Goal: Transaction & Acquisition: Purchase product/service

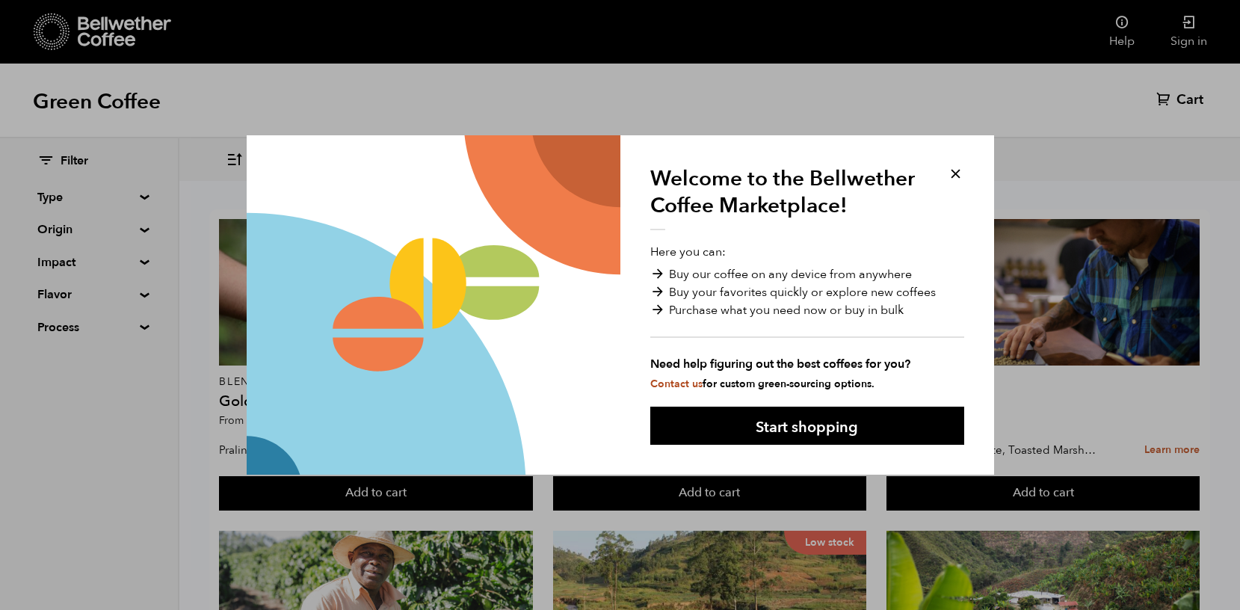
click at [953, 173] on button at bounding box center [955, 173] width 17 height 17
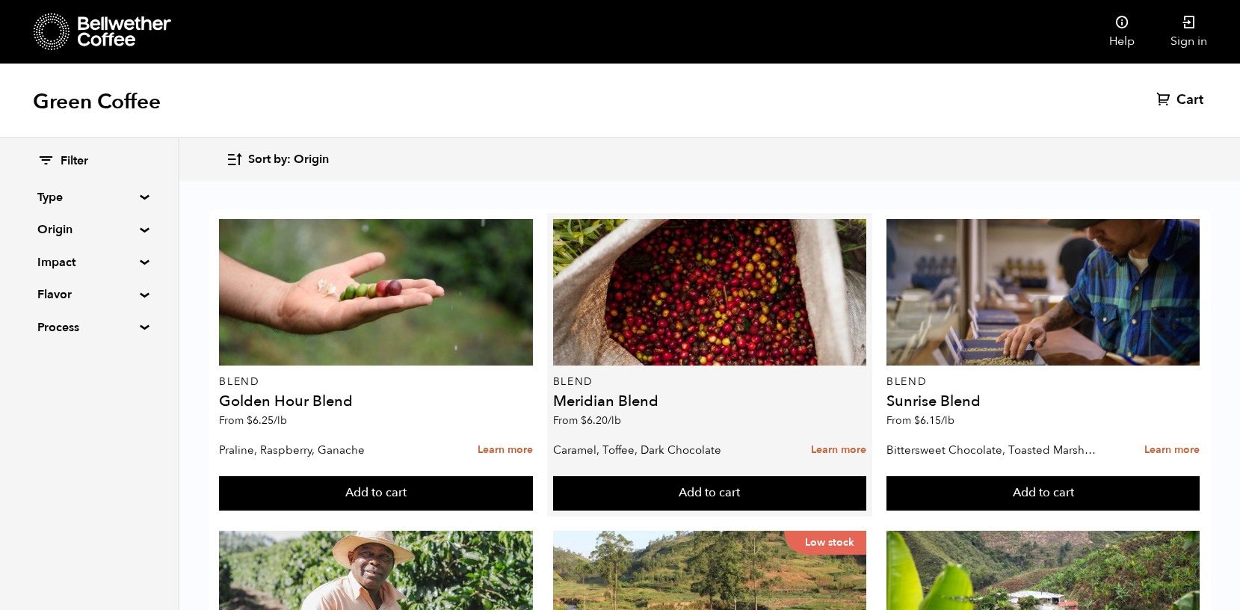
scroll to position [178, 0]
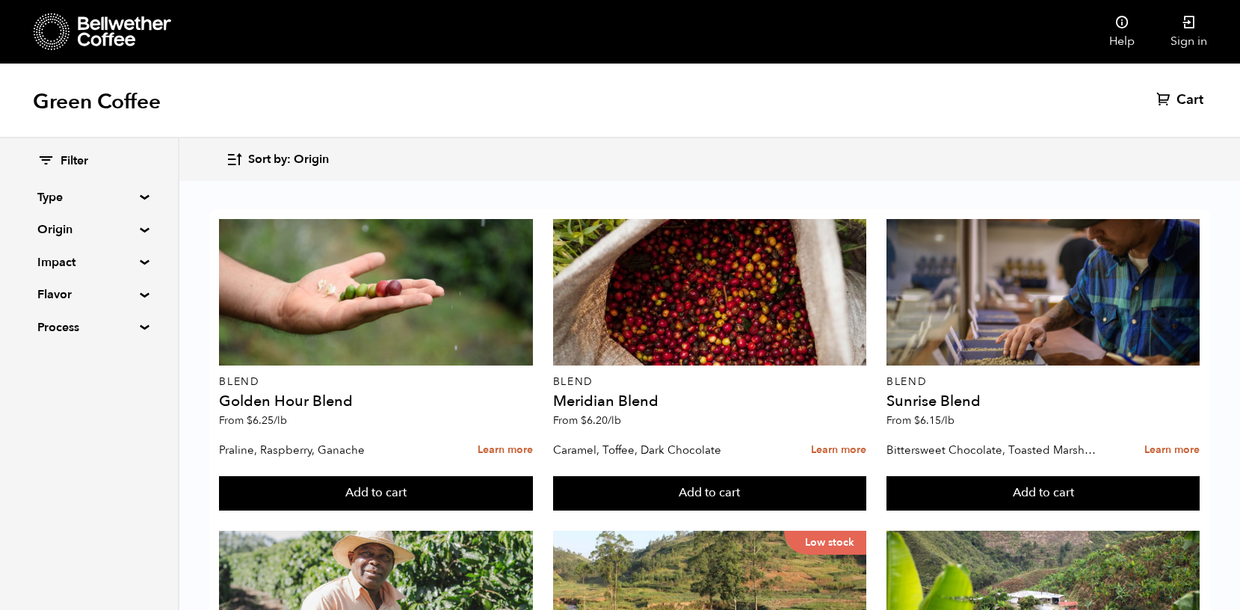
click at [133, 292] on summary "Flavor" at bounding box center [88, 294] width 103 height 18
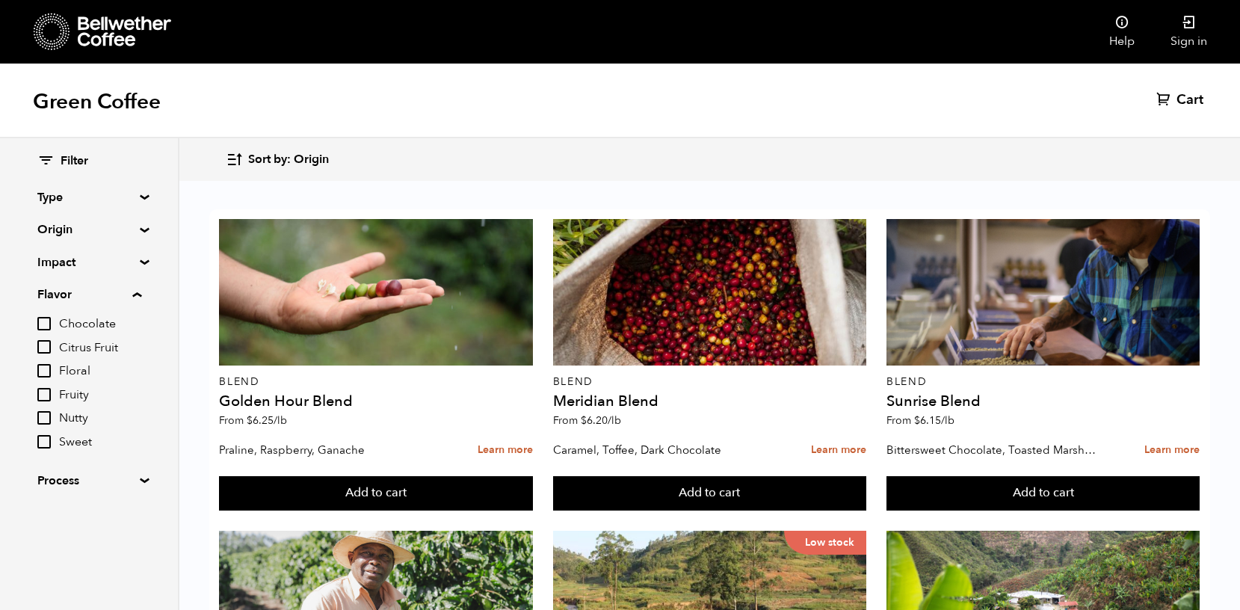
click at [126, 476] on summary "Process" at bounding box center [88, 480] width 103 height 18
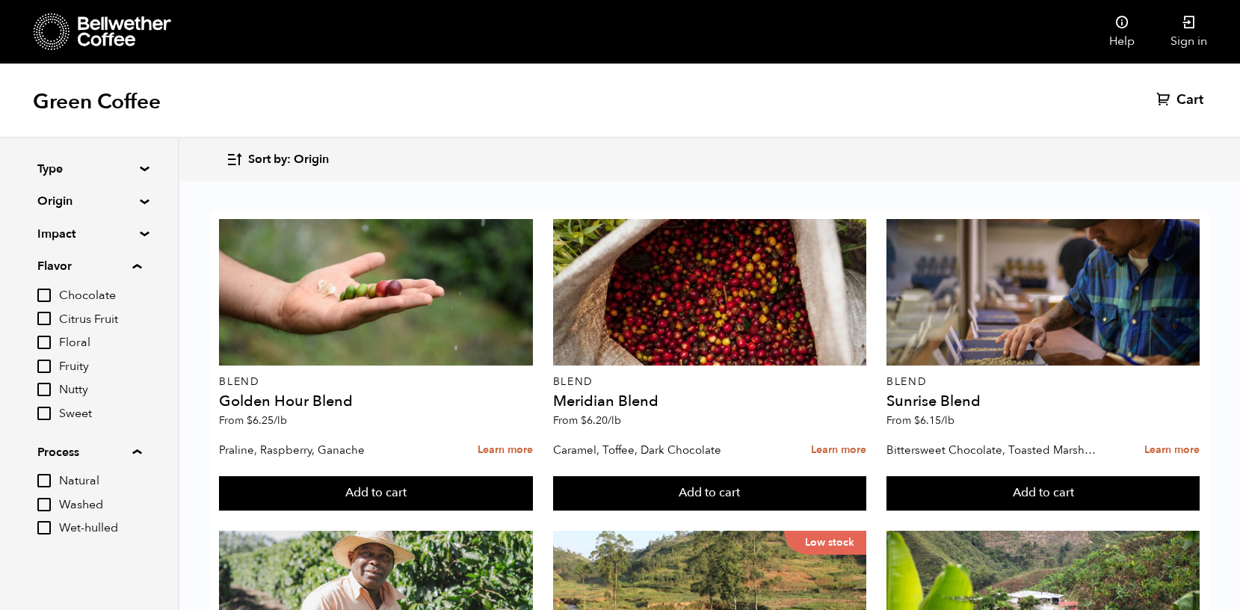
click at [46, 480] on input "Natural" at bounding box center [43, 480] width 13 height 13
checkbox input "true"
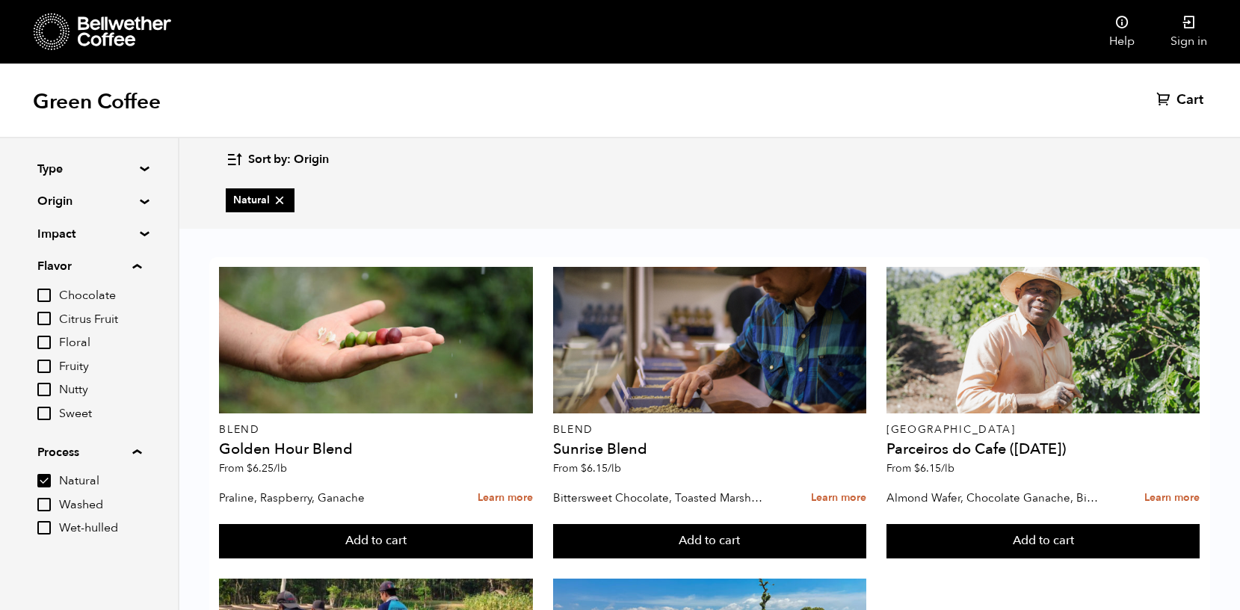
click at [138, 202] on summary "Origin" at bounding box center [88, 201] width 103 height 18
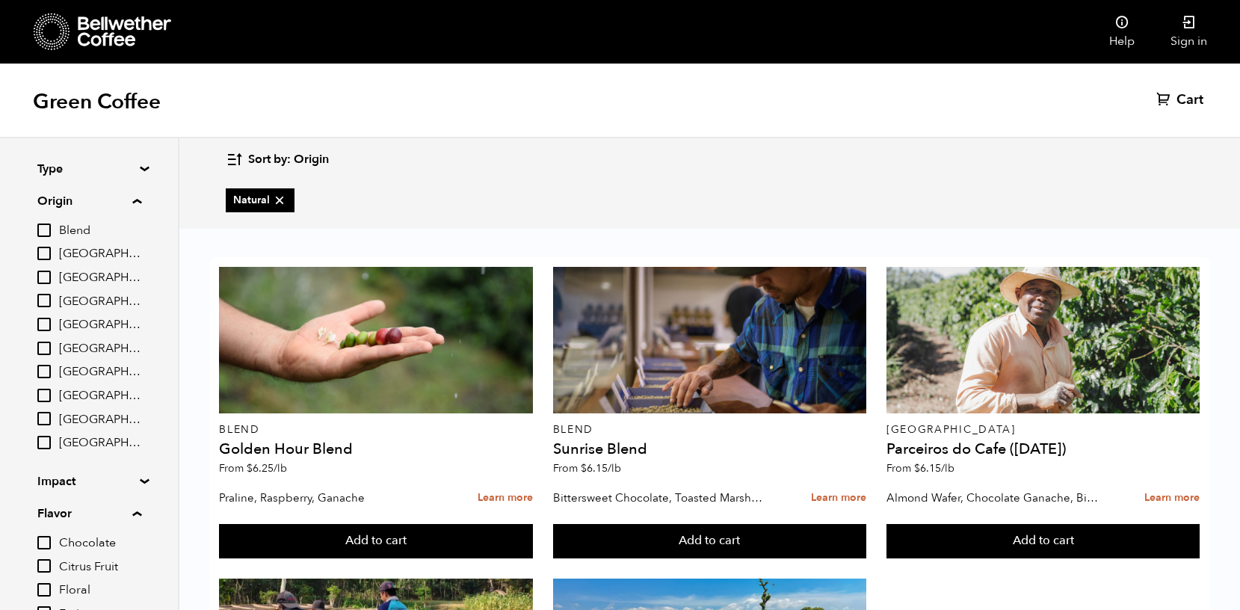
click at [44, 226] on input "Blend" at bounding box center [43, 229] width 13 height 13
checkbox input "true"
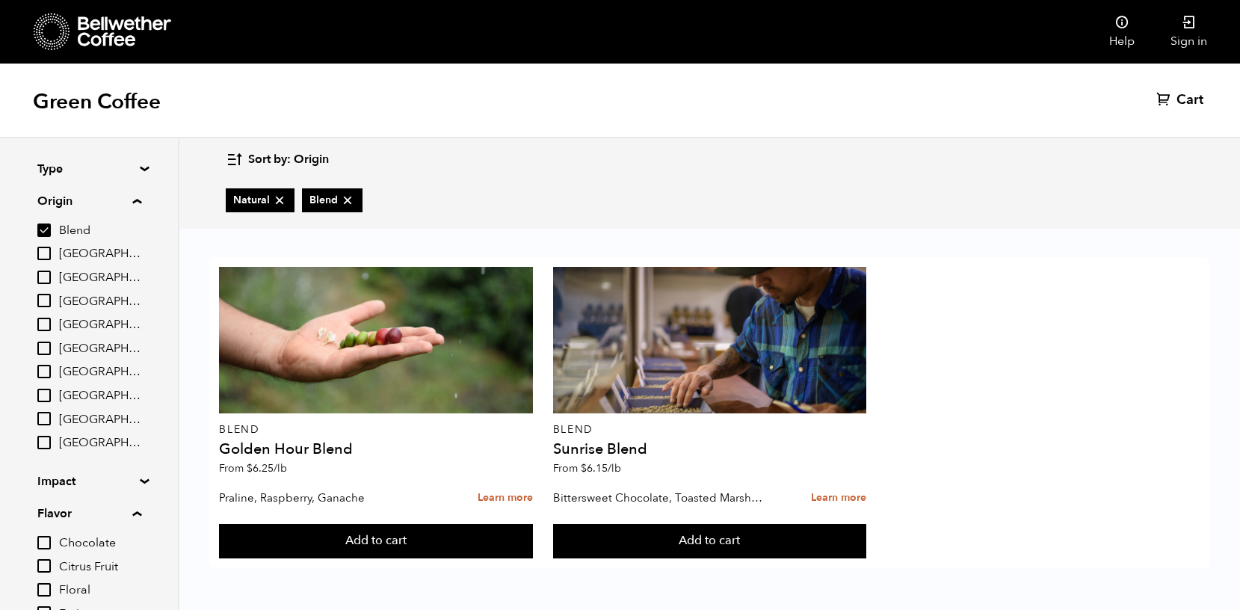
click at [46, 445] on input "[GEOGRAPHIC_DATA]" at bounding box center [43, 442] width 13 height 13
checkbox input "true"
click at [350, 197] on icon at bounding box center [347, 200] width 15 height 15
checkbox input "false"
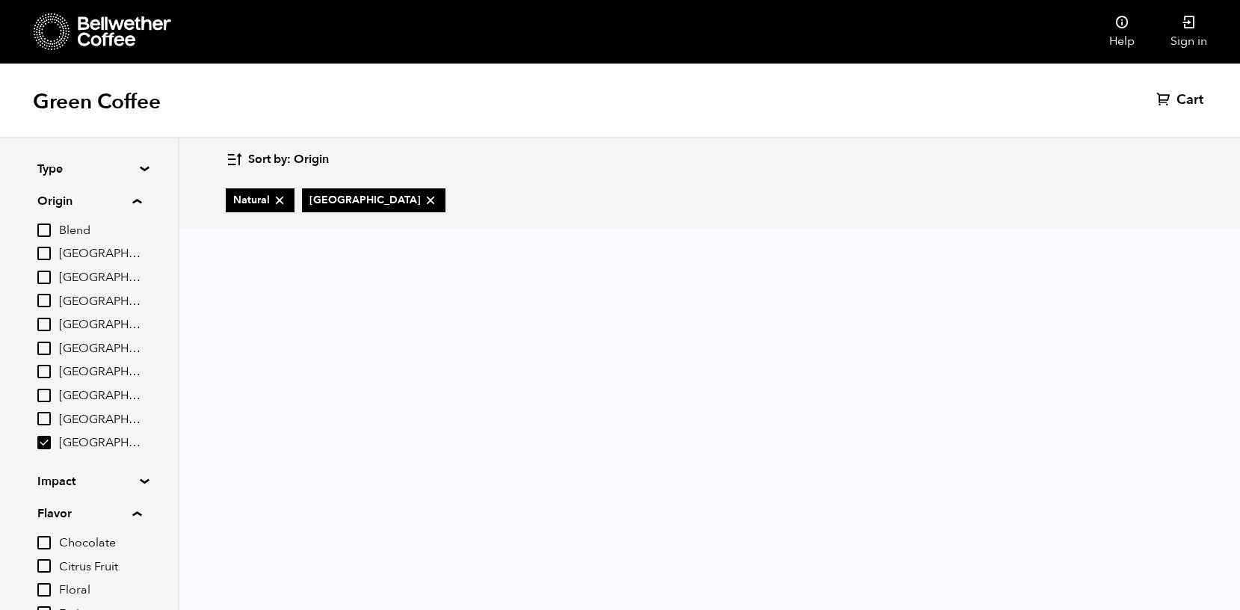
click at [423, 198] on icon at bounding box center [430, 200] width 15 height 15
checkbox input "false"
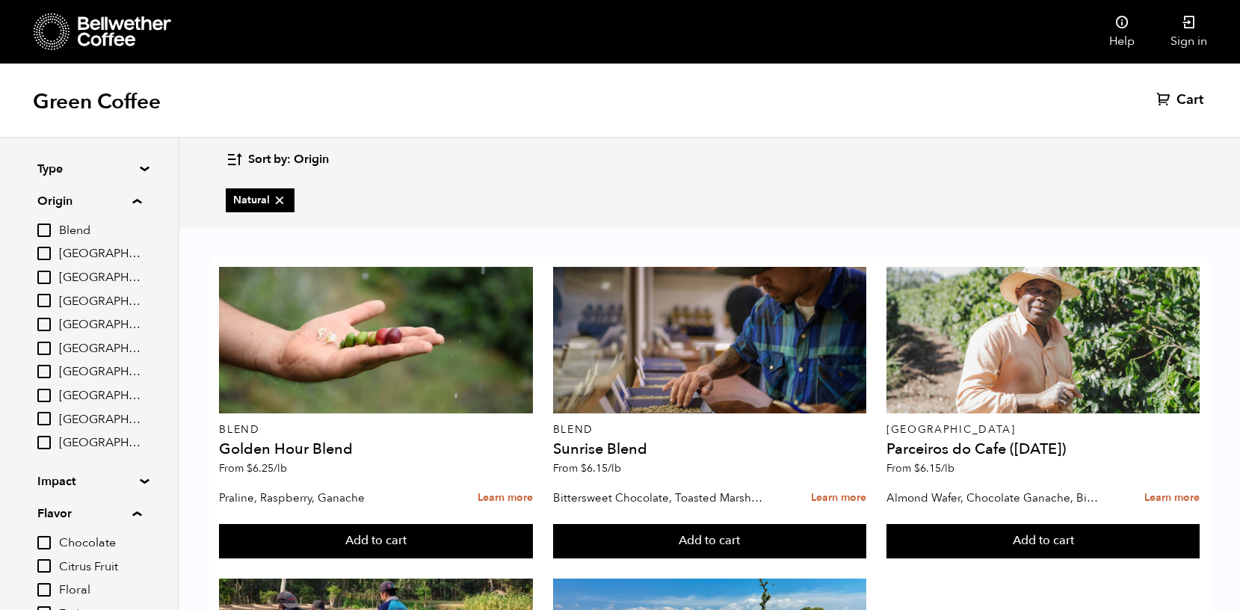
click at [279, 201] on icon at bounding box center [279, 200] width 15 height 15
checkbox input "false"
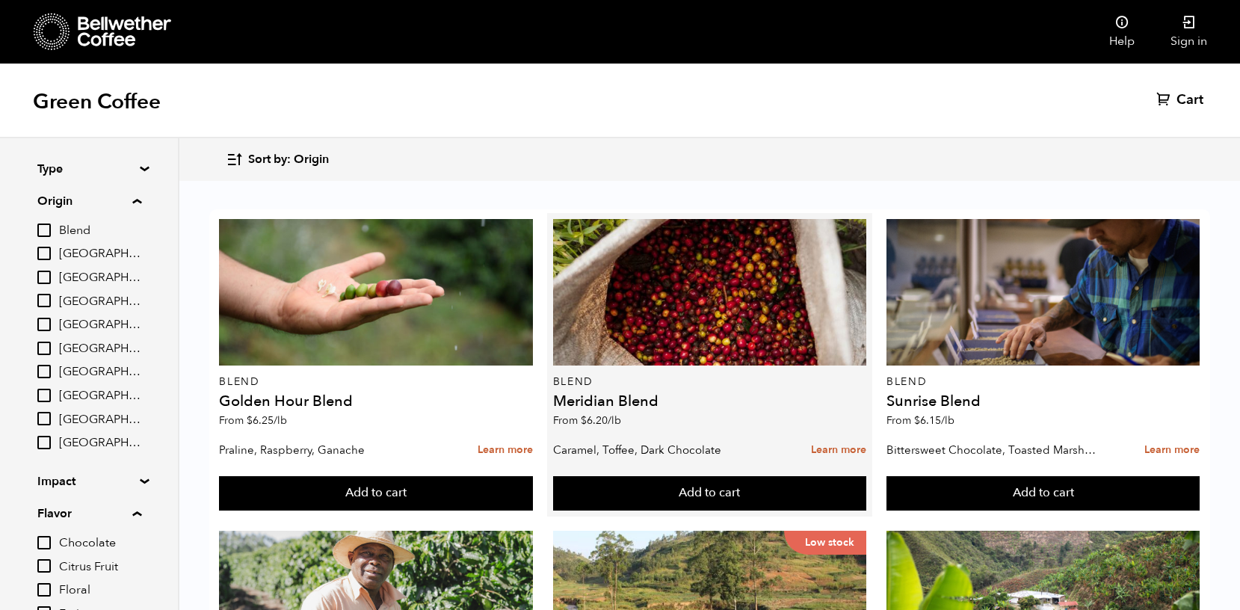
scroll to position [1493, 0]
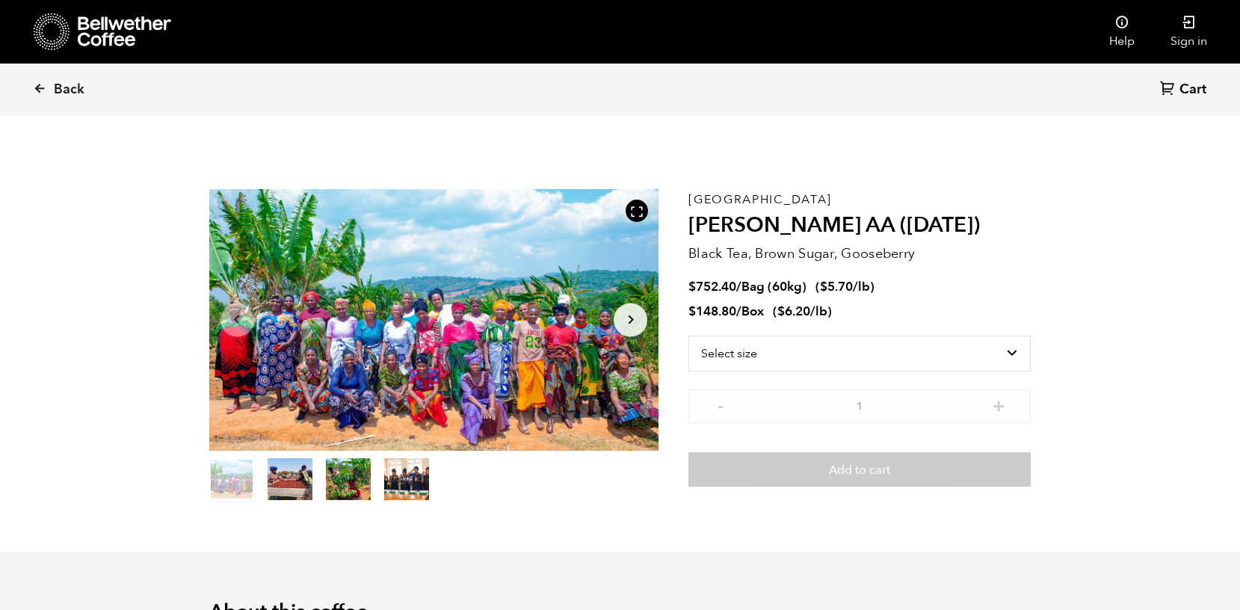
scroll to position [650, 796]
click at [296, 476] on button "item 1" at bounding box center [289, 482] width 45 height 42
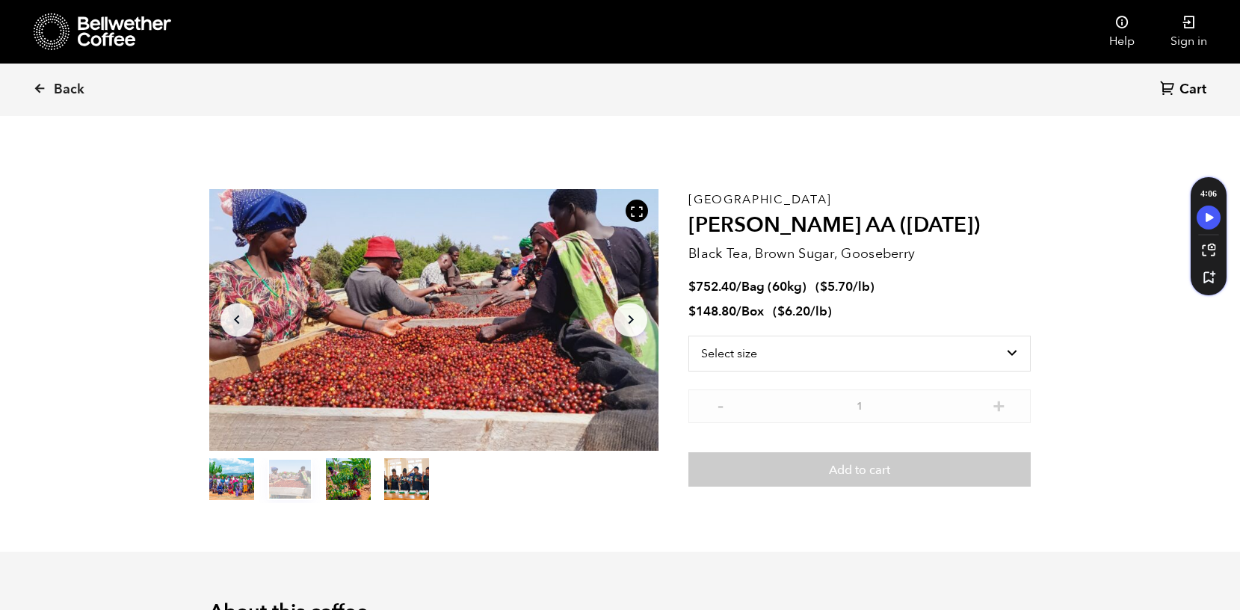
click at [329, 479] on button "item 2" at bounding box center [348, 482] width 45 height 42
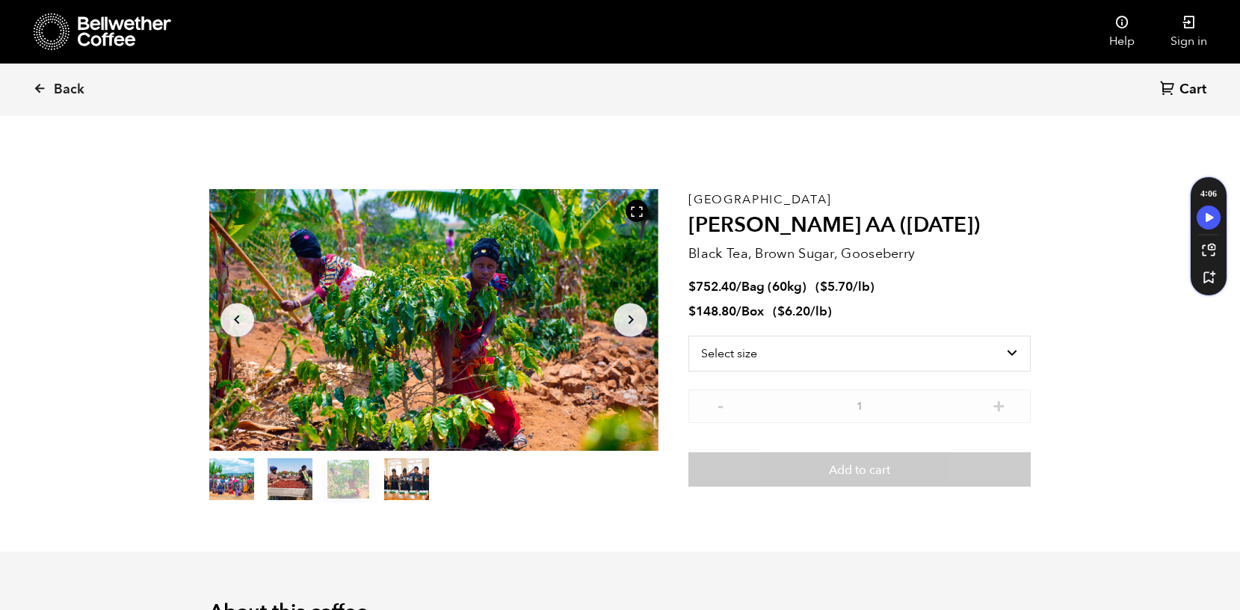
click at [393, 480] on button "item 3" at bounding box center [406, 482] width 45 height 42
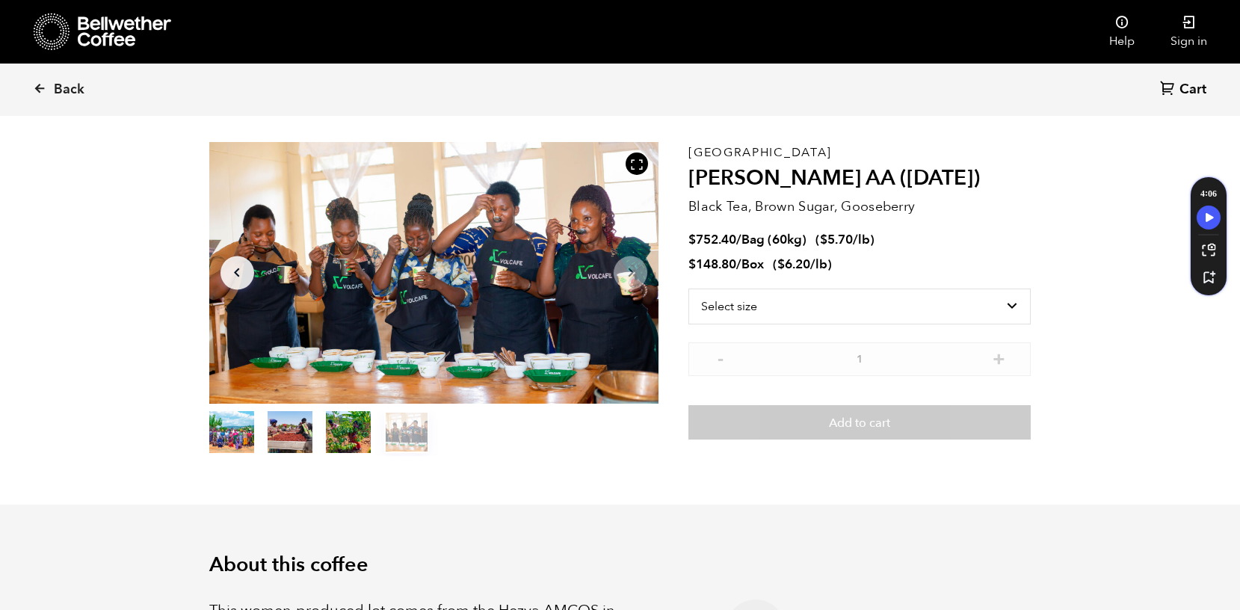
scroll to position [0, 0]
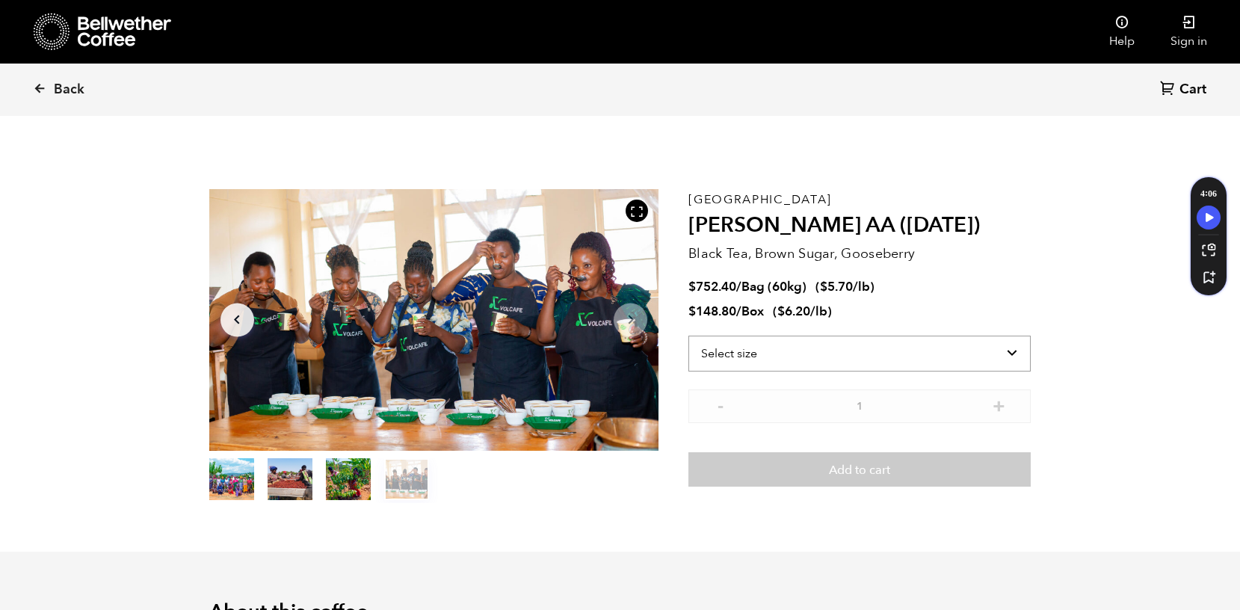
click at [783, 350] on select "Select size Bag (60kg) (132 lbs) Box (24 lbs)" at bounding box center [859, 353] width 342 height 36
select select "box"
click at [688, 335] on select "Select size Bag (60kg) (132 lbs) Box (24 lbs)" at bounding box center [859, 353] width 342 height 36
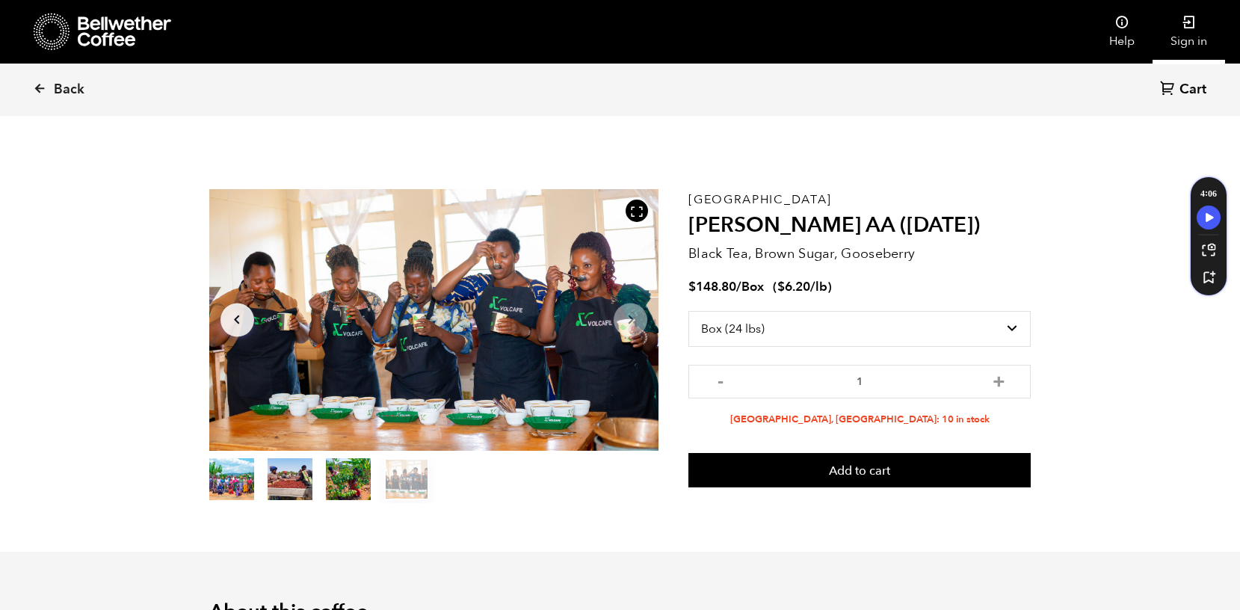
click at [1194, 39] on link "Sign in" at bounding box center [1188, 32] width 72 height 64
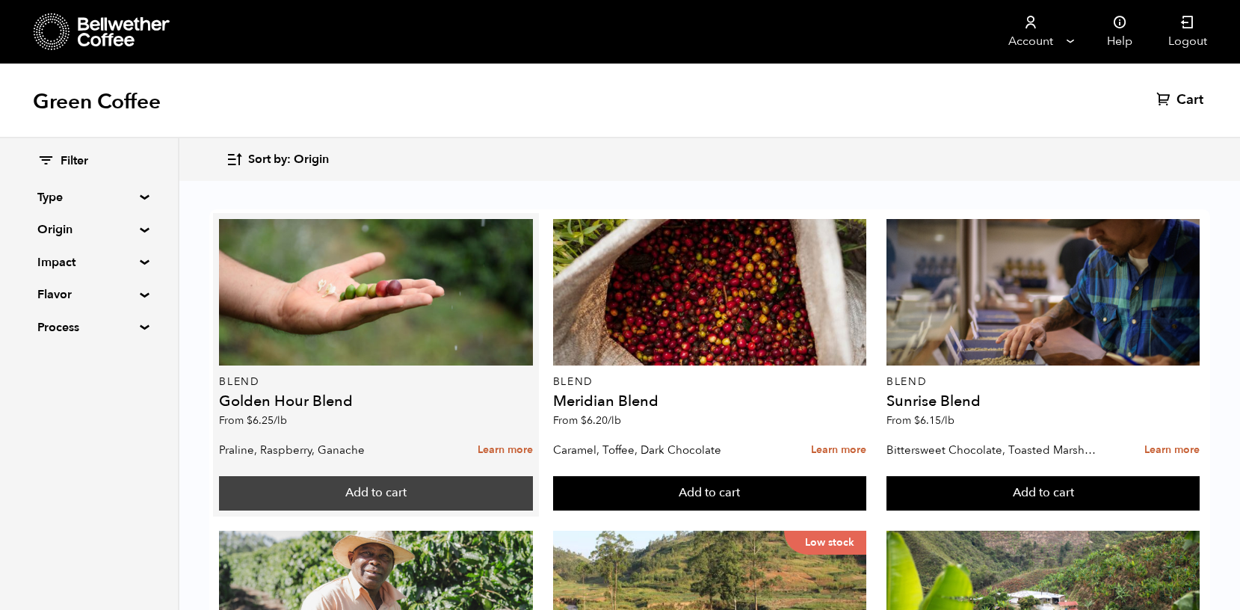
click at [400, 491] on button "Add to cart" at bounding box center [376, 493] width 314 height 34
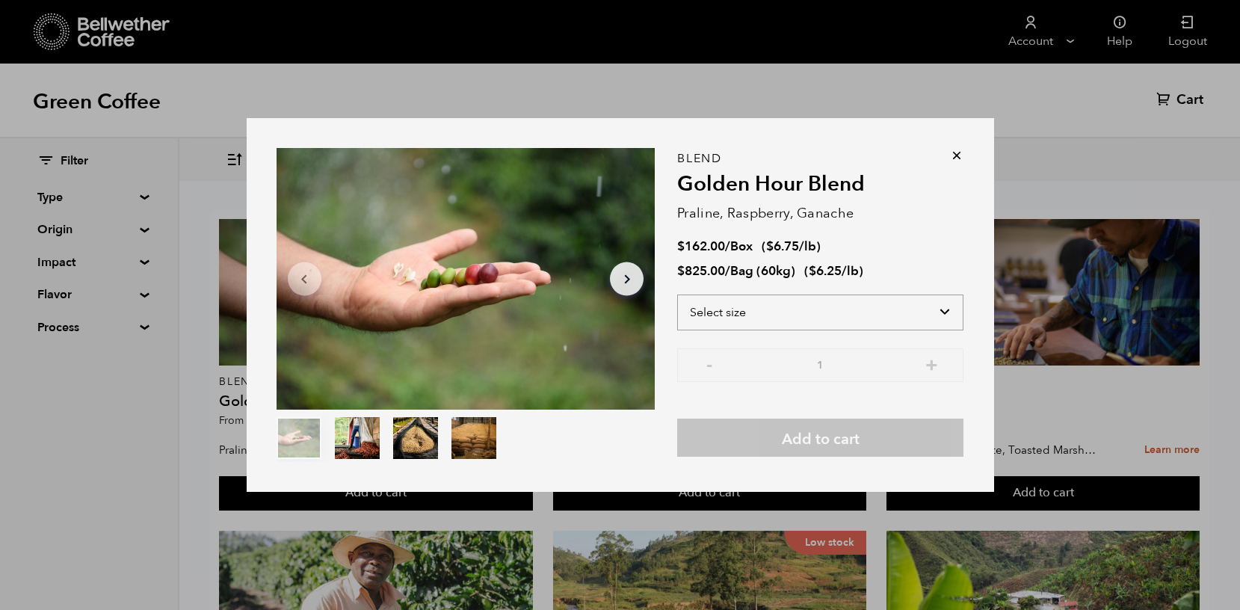
click at [767, 322] on select "Select size Bag (60kg) (132 lbs) Box (24 lbs)" at bounding box center [820, 312] width 286 height 36
select select "box"
click at [677, 294] on select "Select size Bag (60kg) (132 lbs) Box (24 lbs)" at bounding box center [820, 312] width 286 height 36
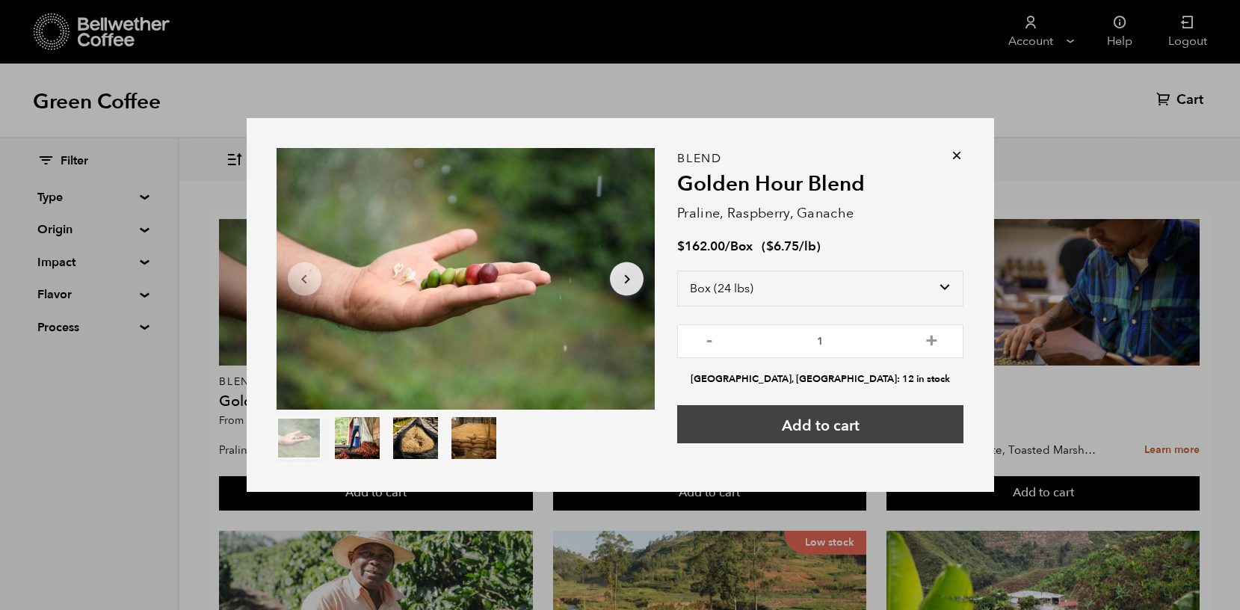
click at [839, 422] on button "Add to cart" at bounding box center [820, 424] width 286 height 38
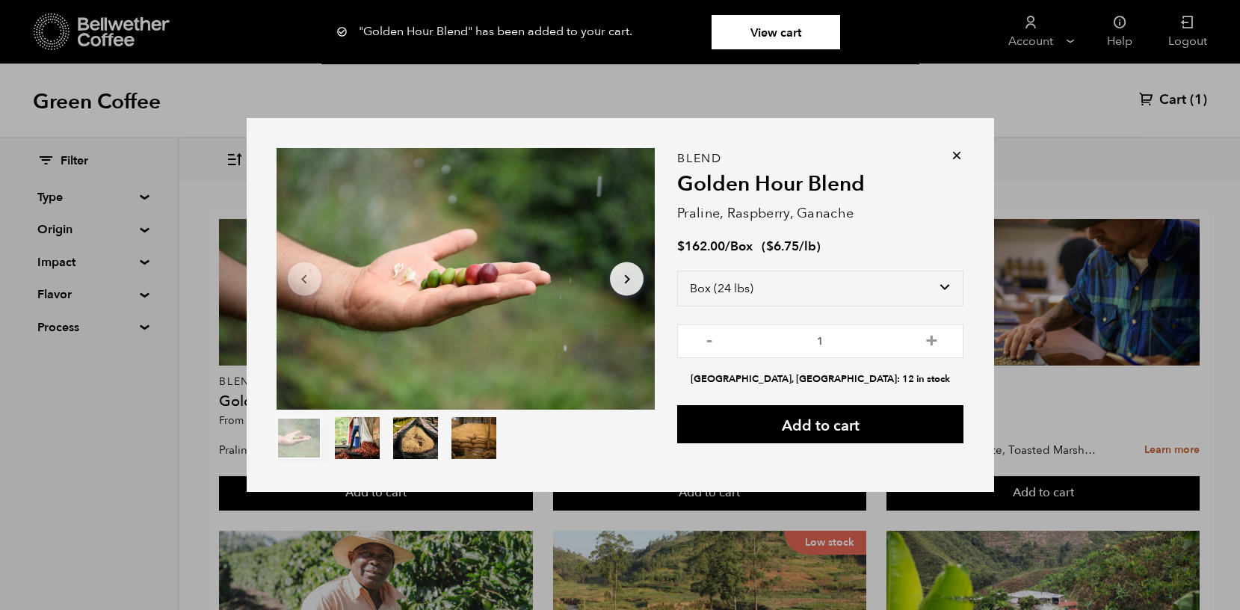
click at [957, 151] on icon at bounding box center [956, 155] width 15 height 15
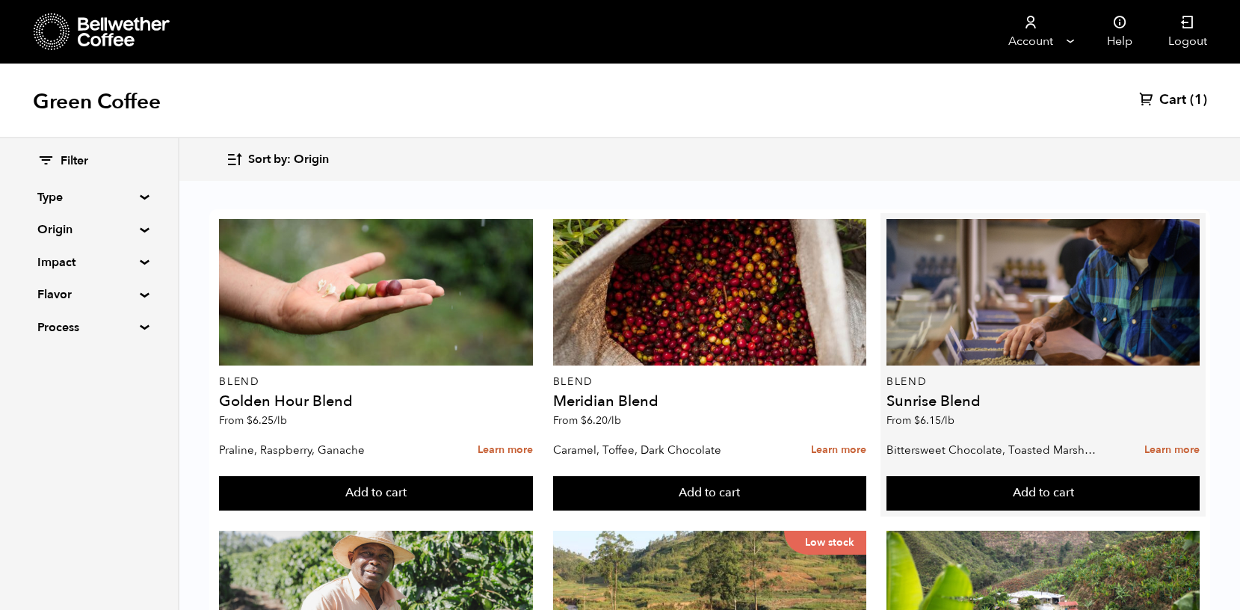
scroll to position [945, 0]
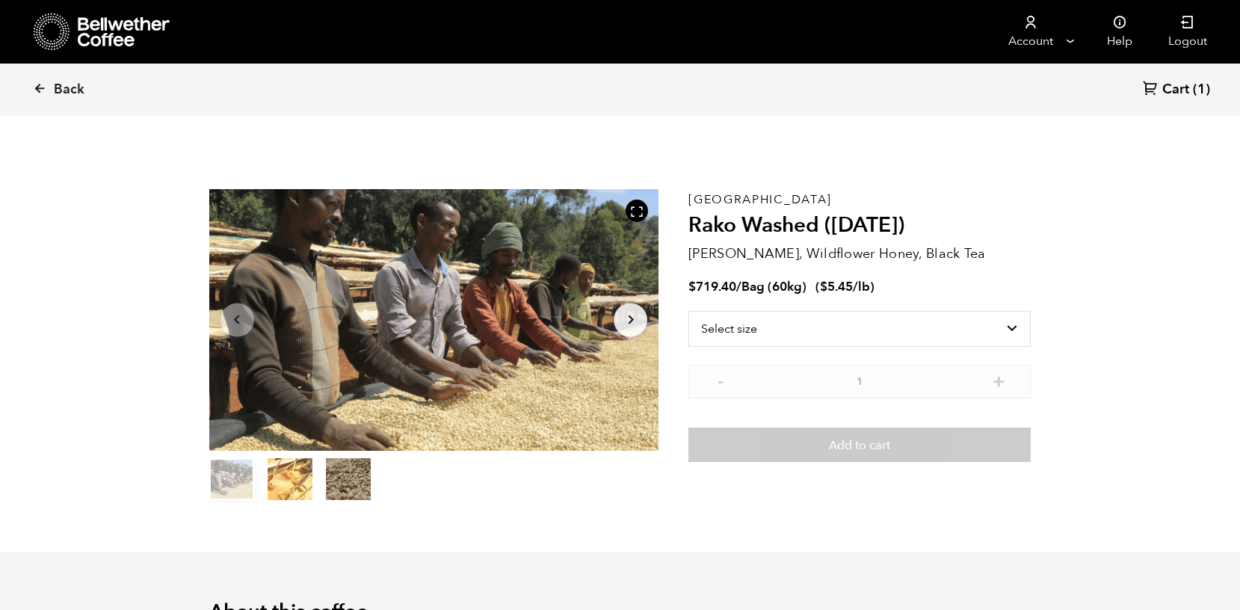
scroll to position [650, 796]
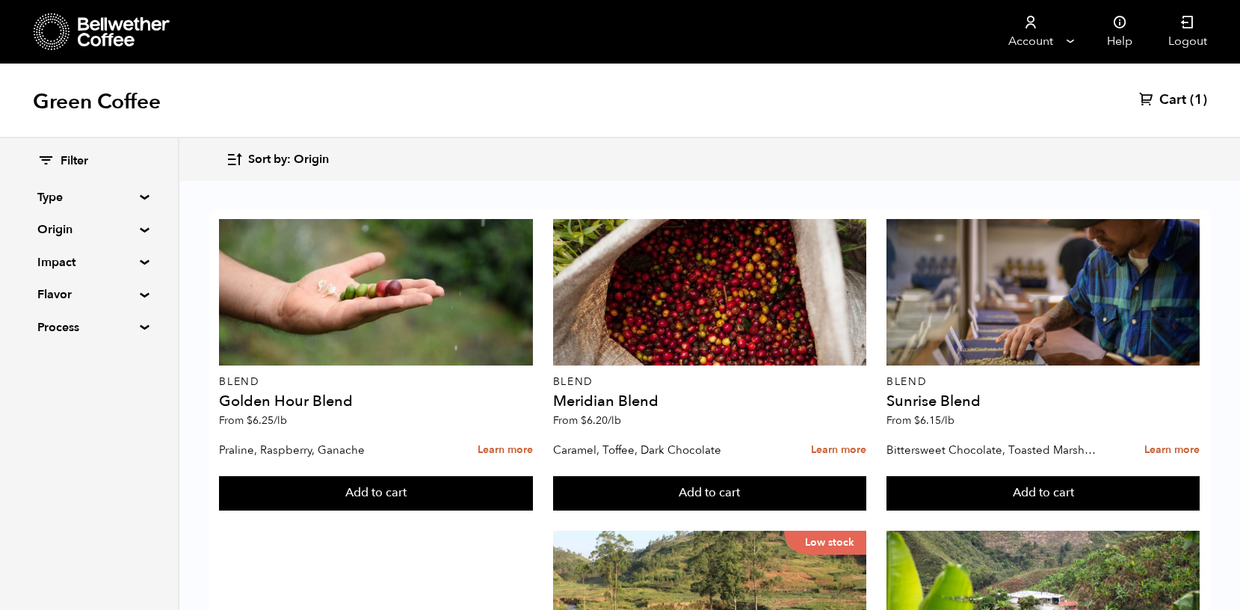
scroll to position [1476, 0]
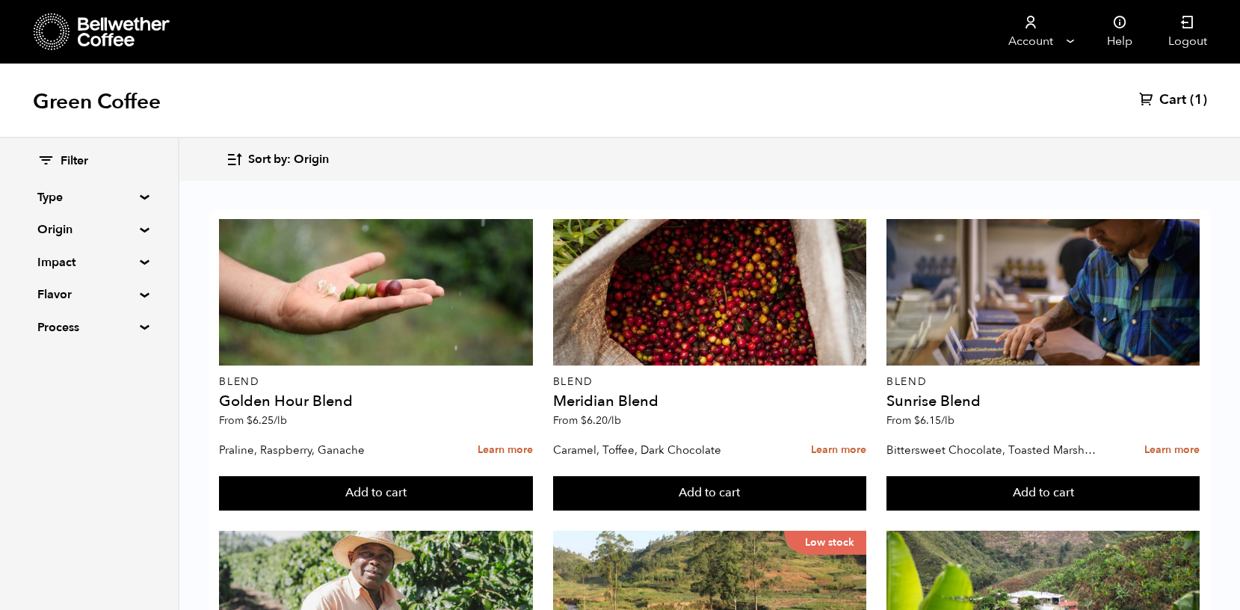
click at [533, 510] on button "Add to cart" at bounding box center [376, 493] width 314 height 34
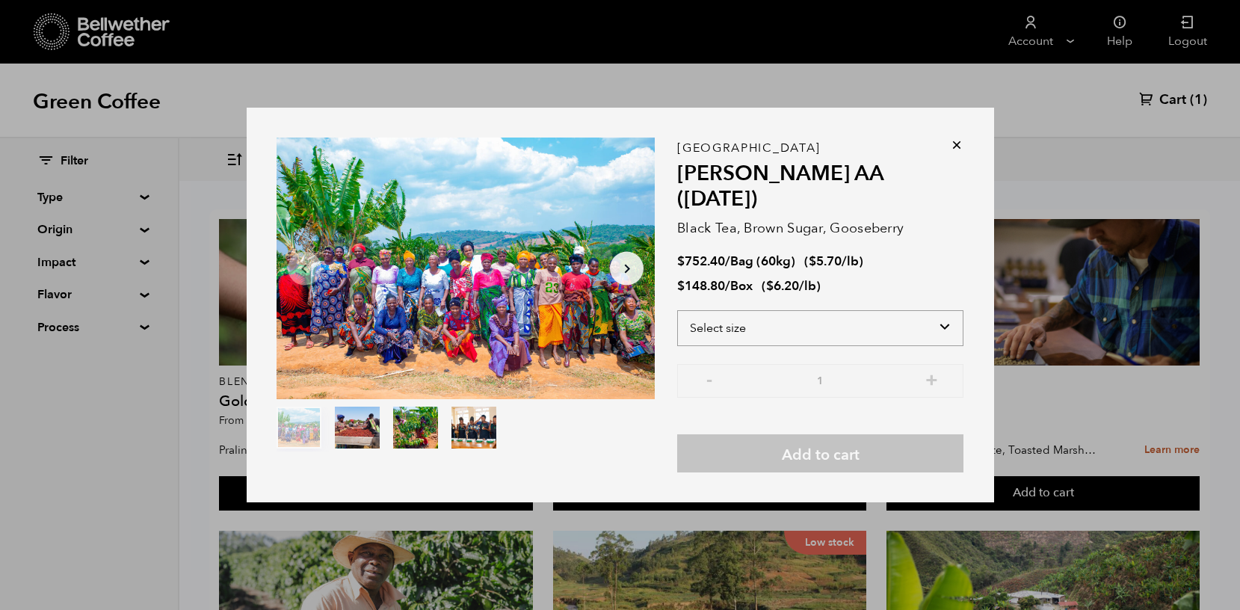
click at [716, 318] on select "Select size Bag (60kg) (132 lbs) Box (24 lbs)" at bounding box center [820, 328] width 286 height 36
select select "box"
click at [677, 310] on select "Select size Bag (60kg) (132 lbs) Box (24 lbs)" at bounding box center [820, 328] width 286 height 36
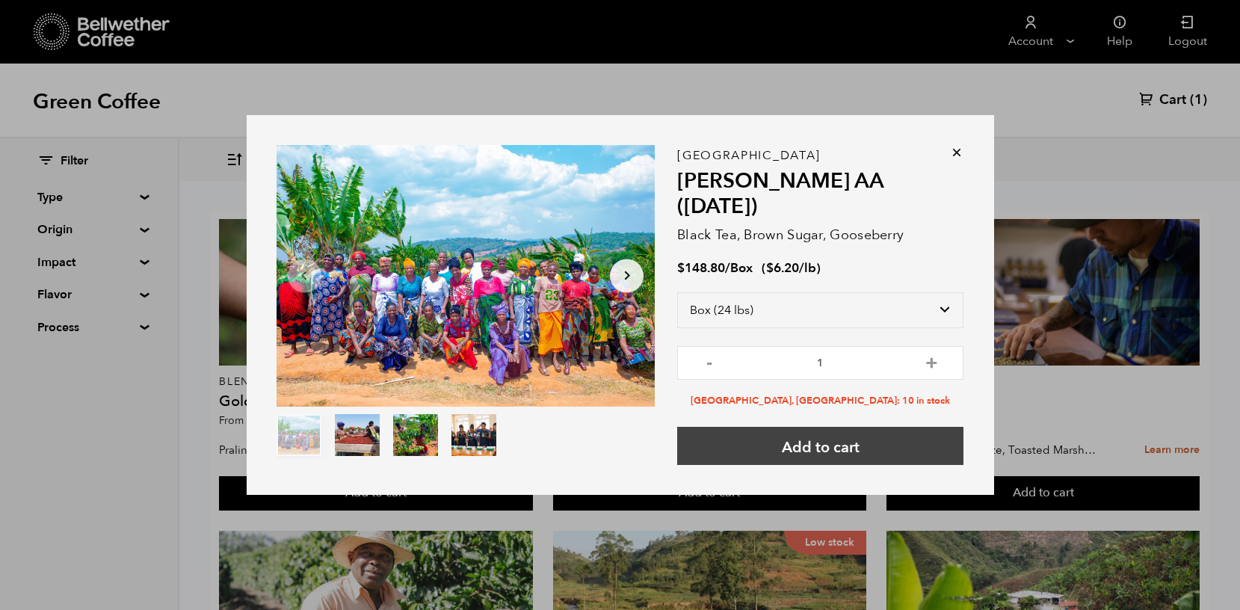
click at [758, 431] on button "Add to cart" at bounding box center [820, 446] width 286 height 38
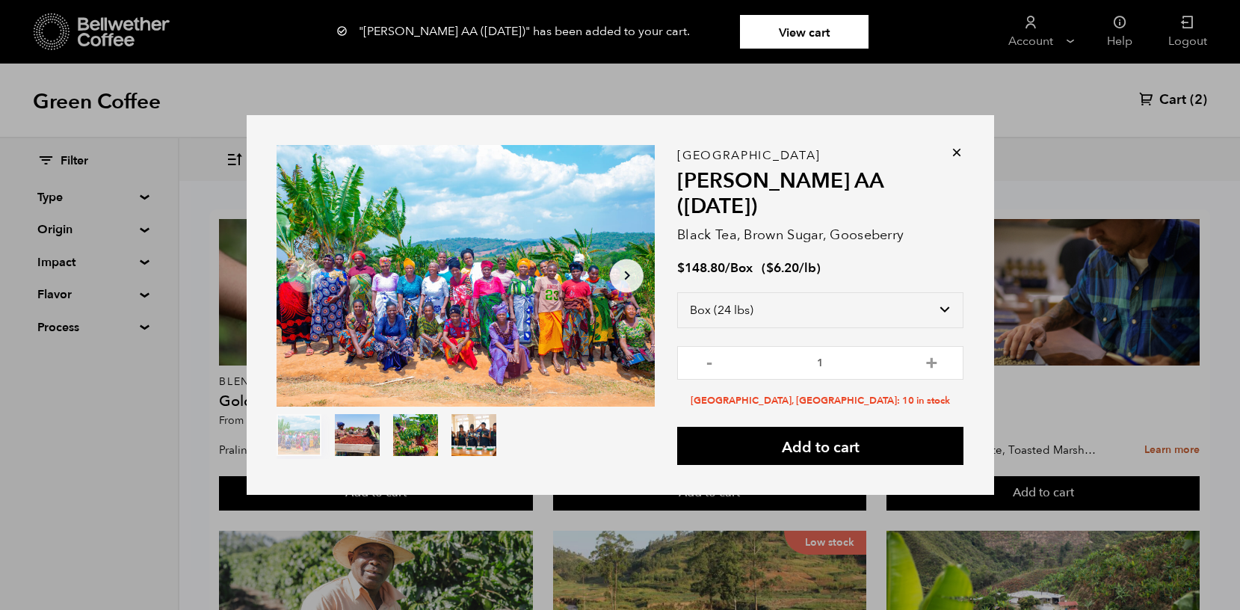
click at [1157, 102] on div "Item 1 of 4 Arrow Left Arrow Right item 0 item 1 item 2 item 3 Item 1 of 4 "[PE…" at bounding box center [620, 305] width 1240 height 610
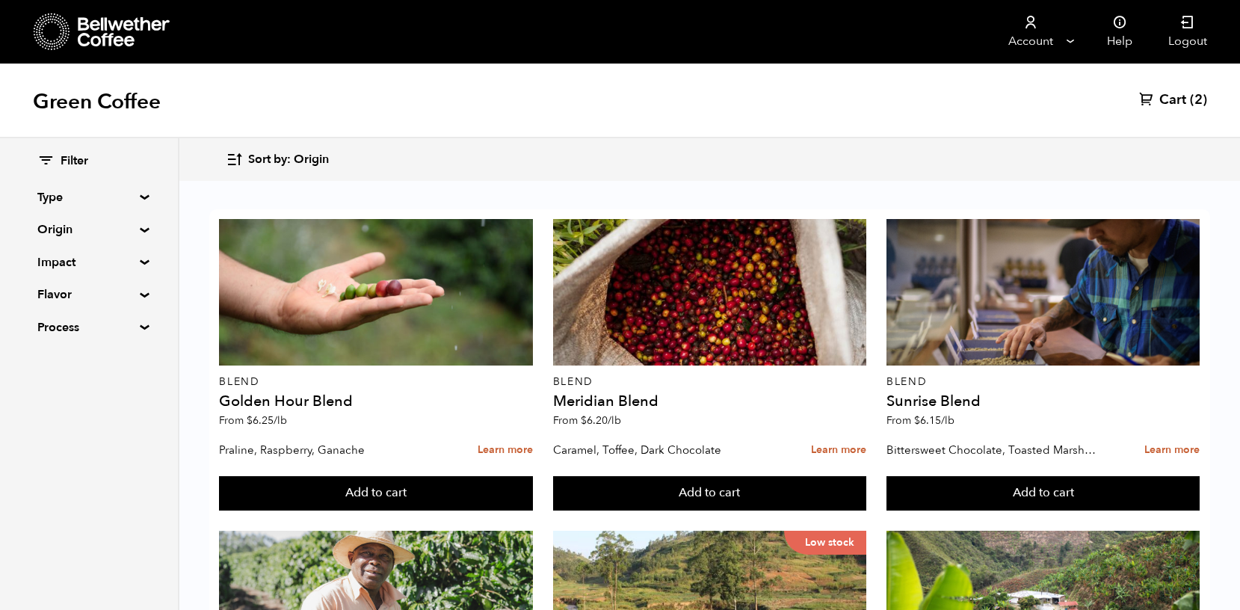
click at [1170, 101] on span "Cart" at bounding box center [1172, 100] width 27 height 18
